Goal: Information Seeking & Learning: Find specific fact

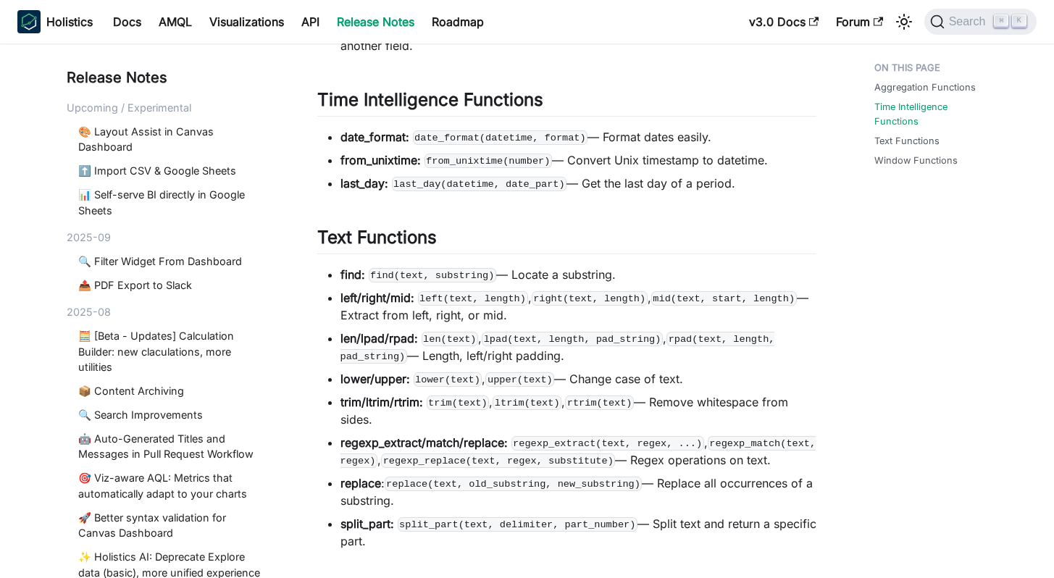
scroll to position [307, 0]
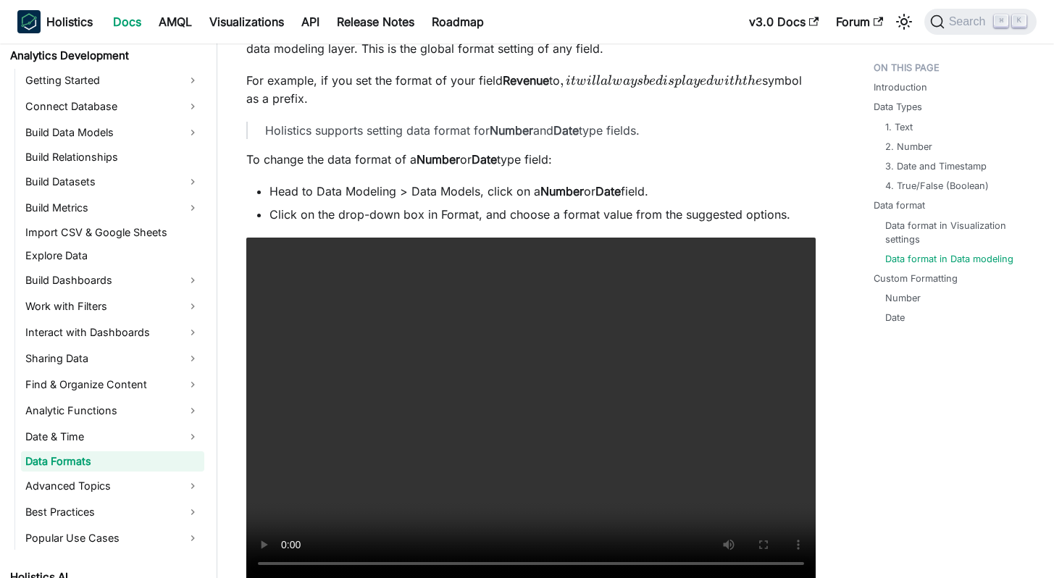
scroll to position [2954, 0]
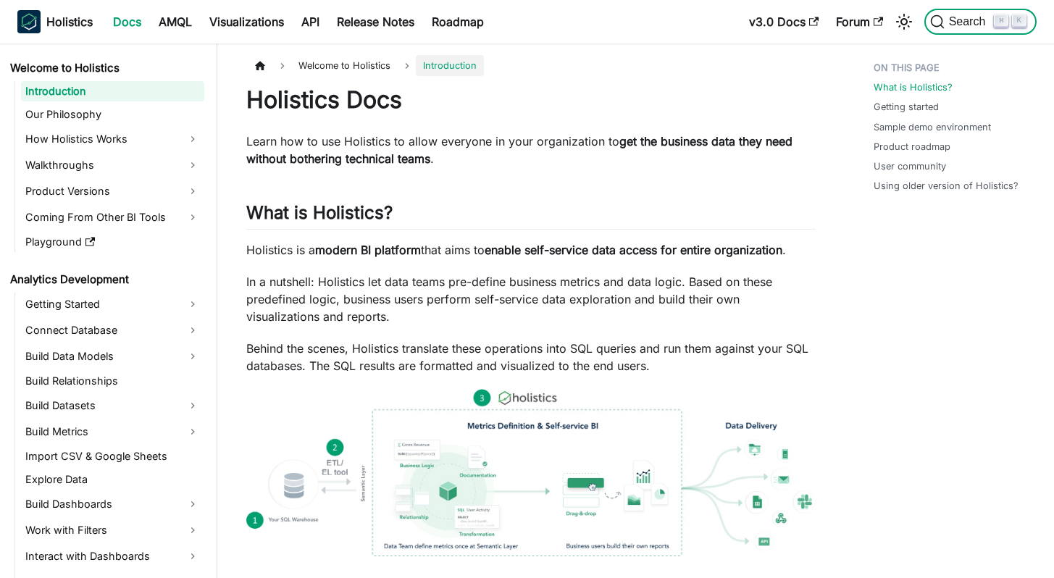
click at [938, 28] on icon "Search (Command+K)" at bounding box center [937, 21] width 14 height 14
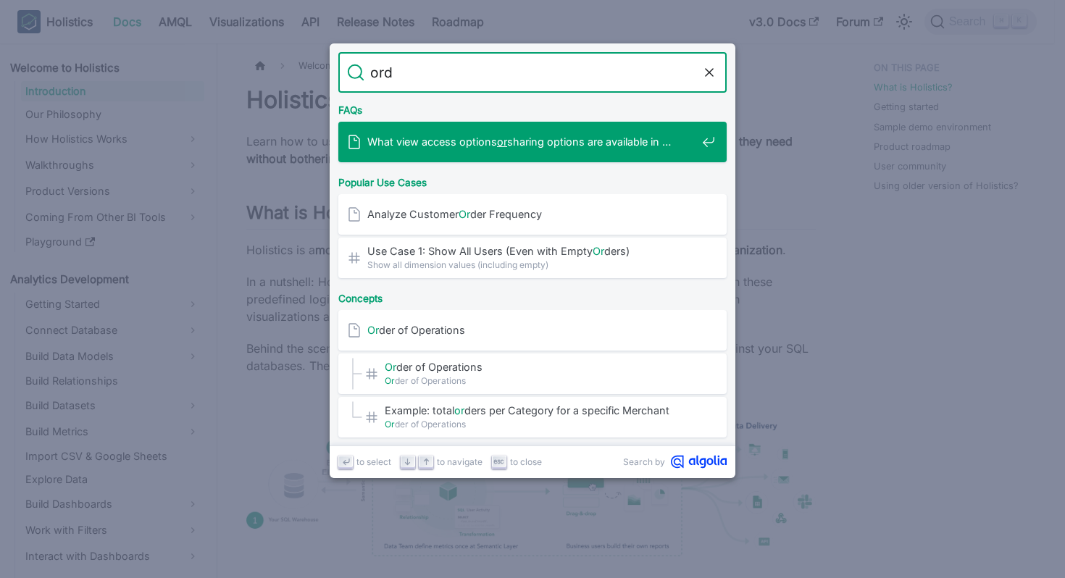
type input "ordi"
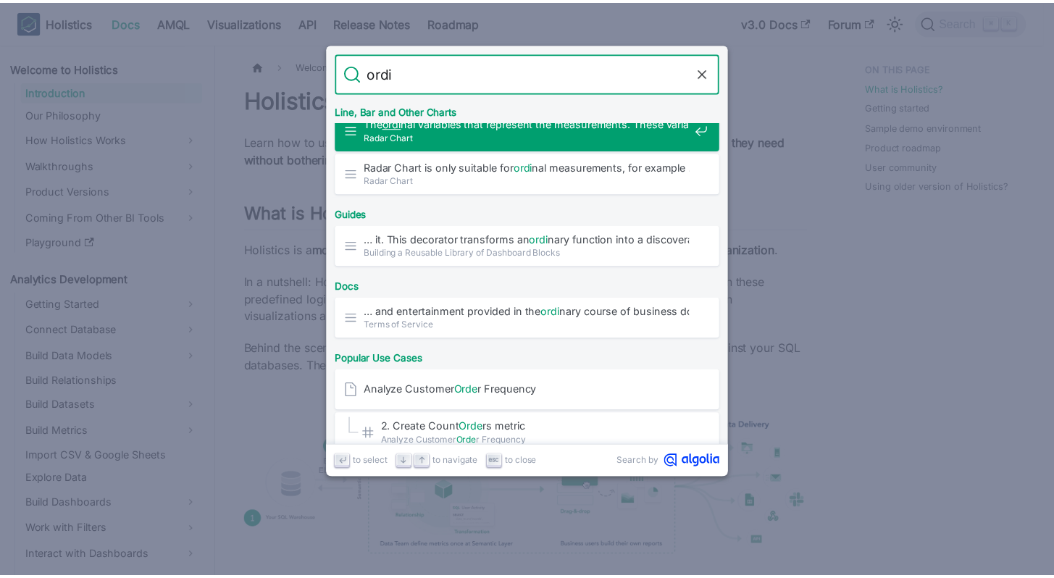
scroll to position [3, 0]
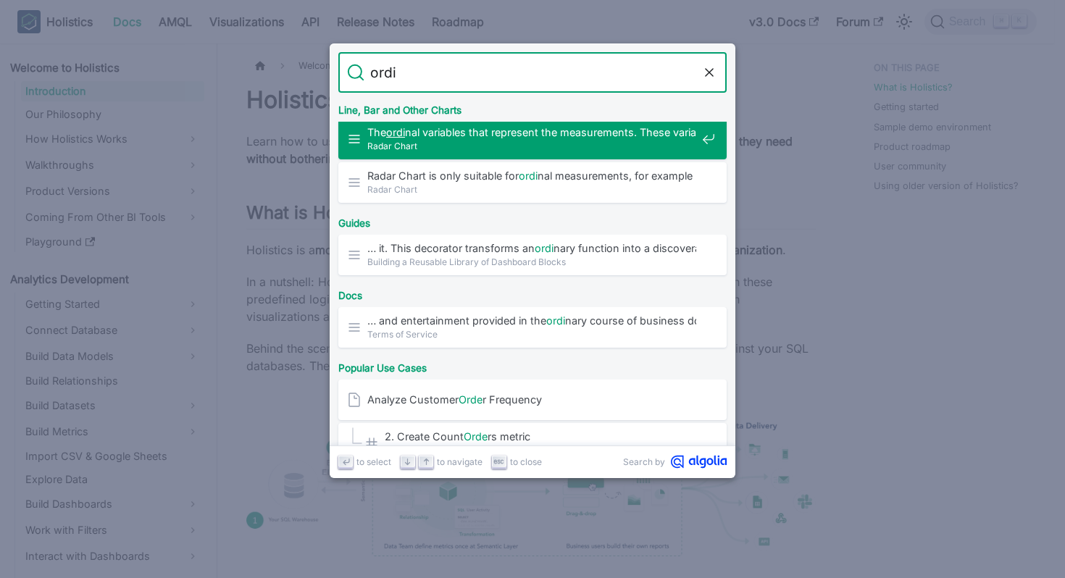
click at [434, 139] on span "Radar Chart" at bounding box center [531, 146] width 329 height 14
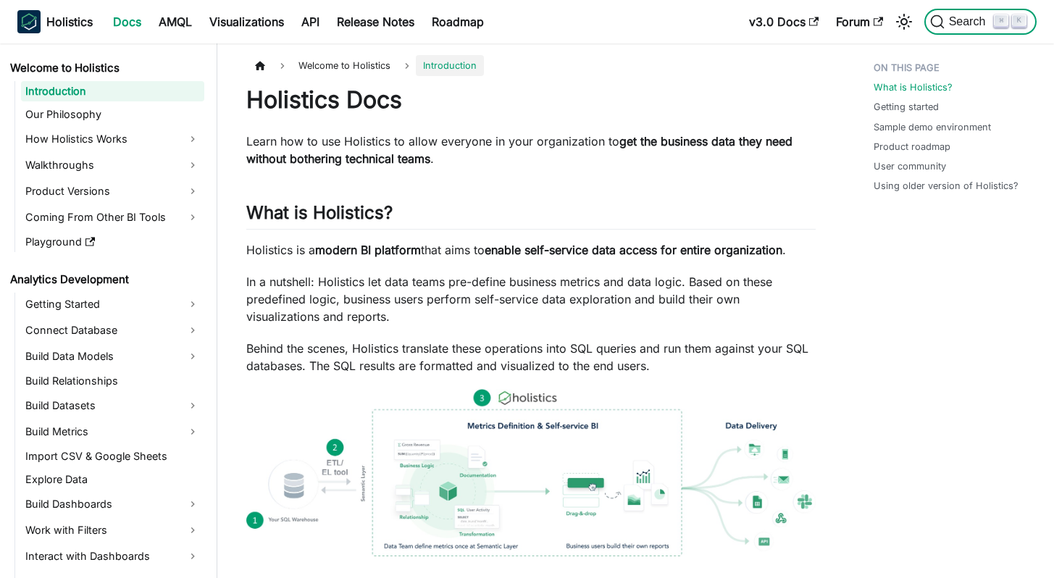
click at [956, 22] on span "Search" at bounding box center [969, 21] width 50 height 13
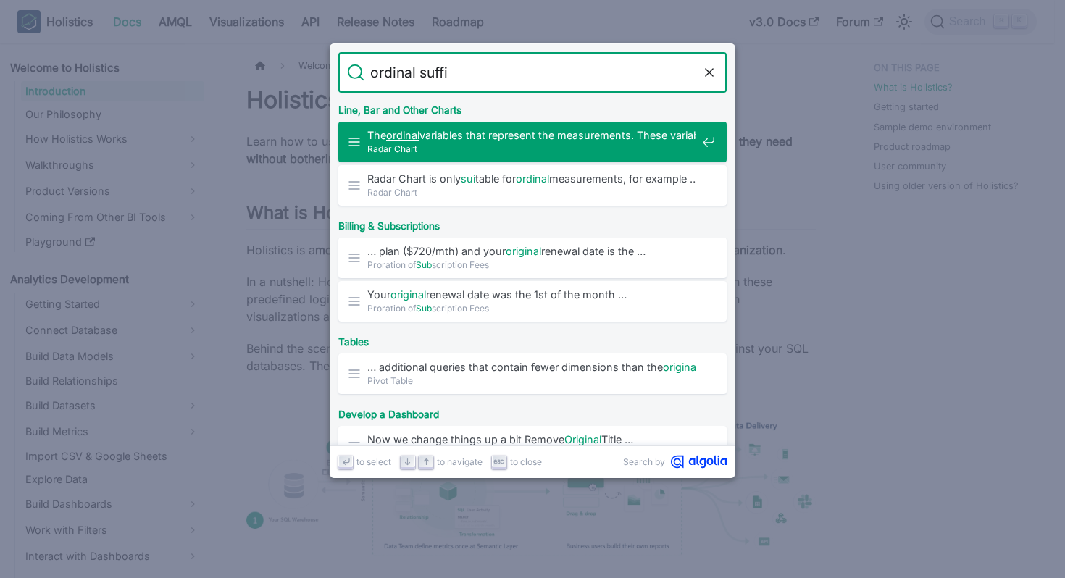
type input "ordinal suffix"
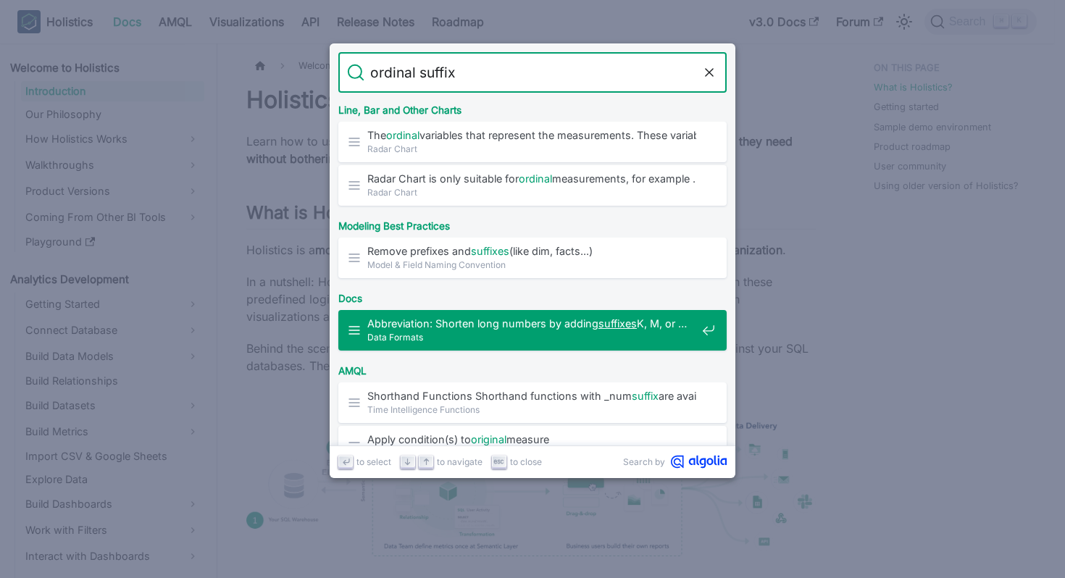
click at [485, 328] on span "Abbreviation: Shorten long numbers by adding suffixes K, M, or …" at bounding box center [531, 324] width 329 height 14
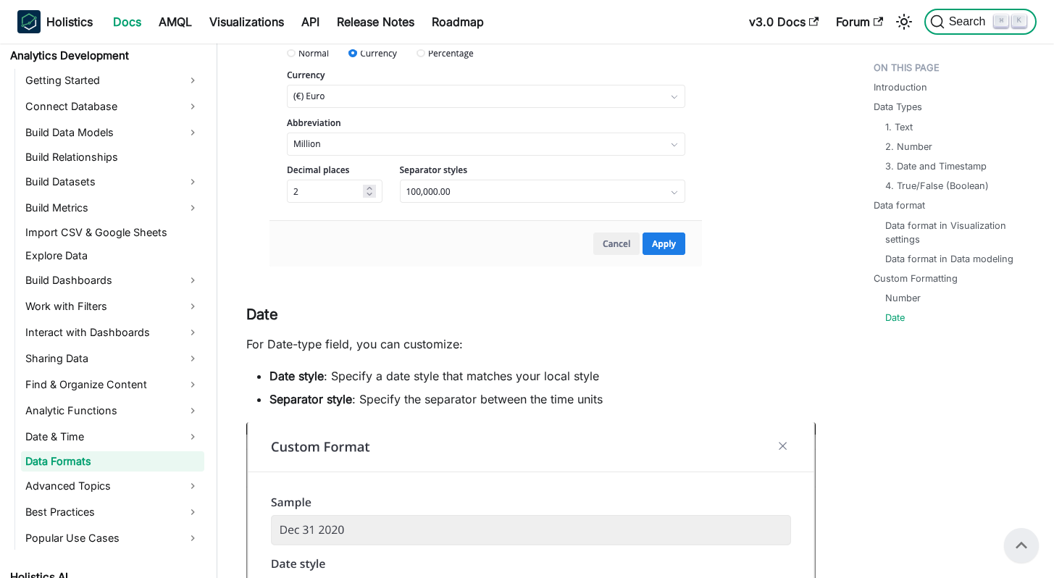
scroll to position [3614, 0]
